Goal: Task Accomplishment & Management: Use online tool/utility

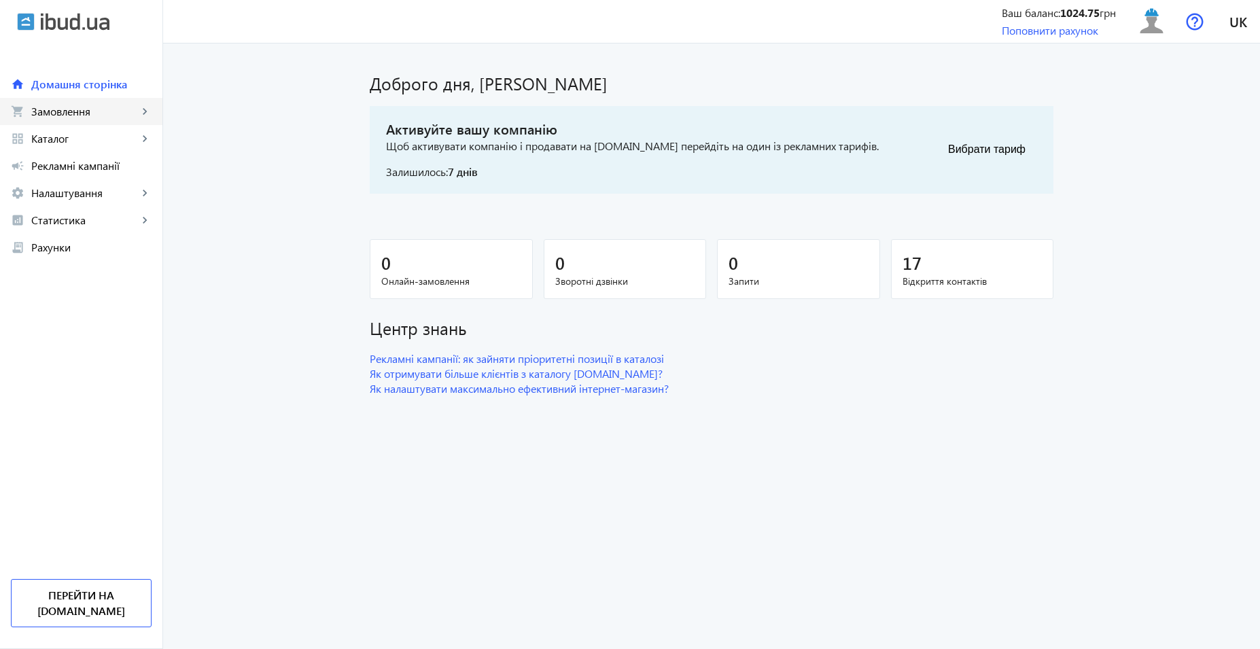
click at [121, 113] on span "Замовлення" at bounding box center [84, 112] width 107 height 14
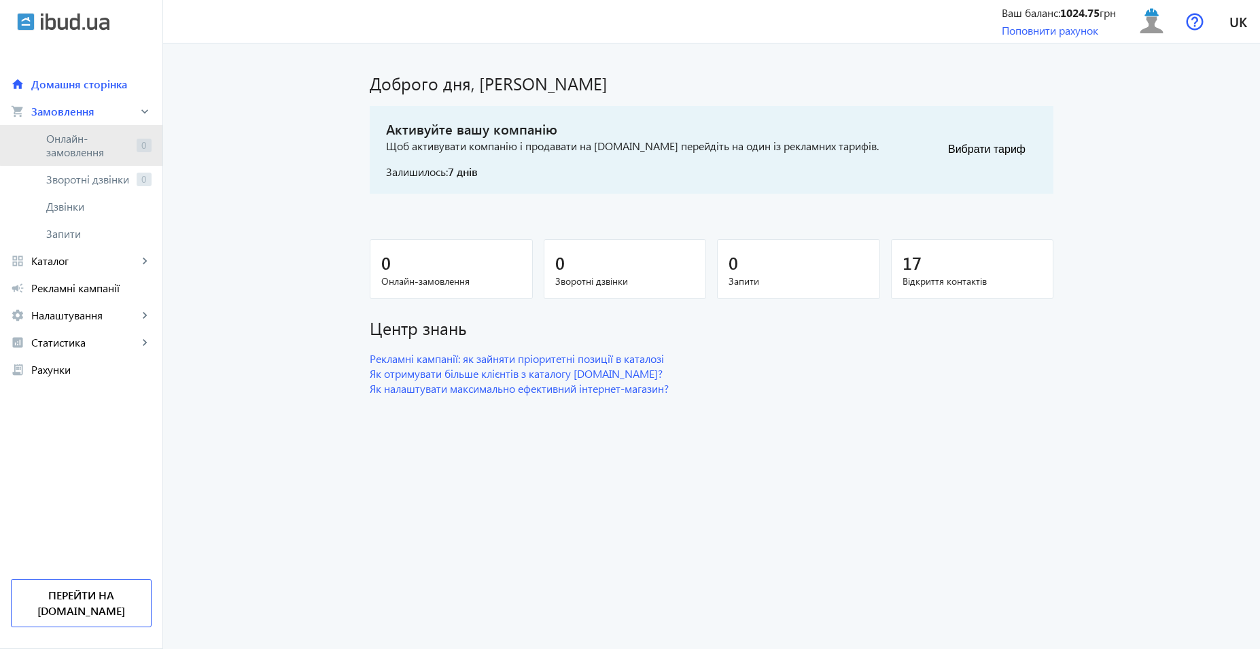
click at [123, 143] on span "Онлайн-замовлення" at bounding box center [88, 145] width 85 height 27
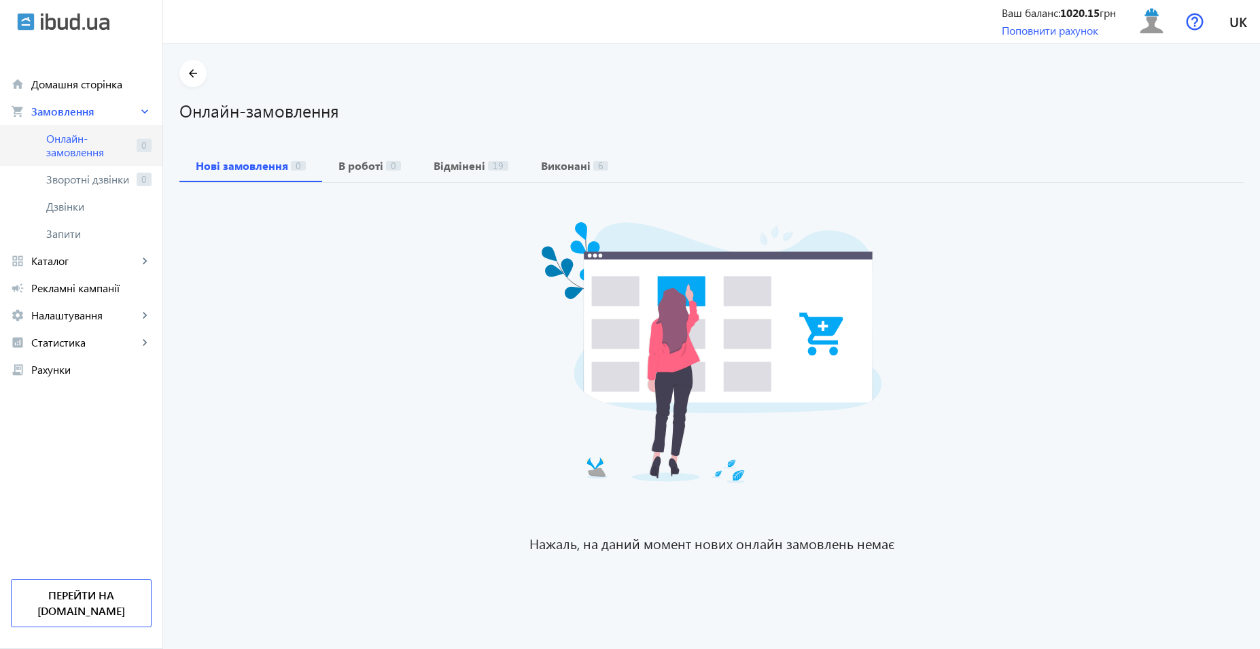
click at [119, 137] on span "Онлайн-замовлення" at bounding box center [88, 145] width 85 height 27
